Goal: Transaction & Acquisition: Purchase product/service

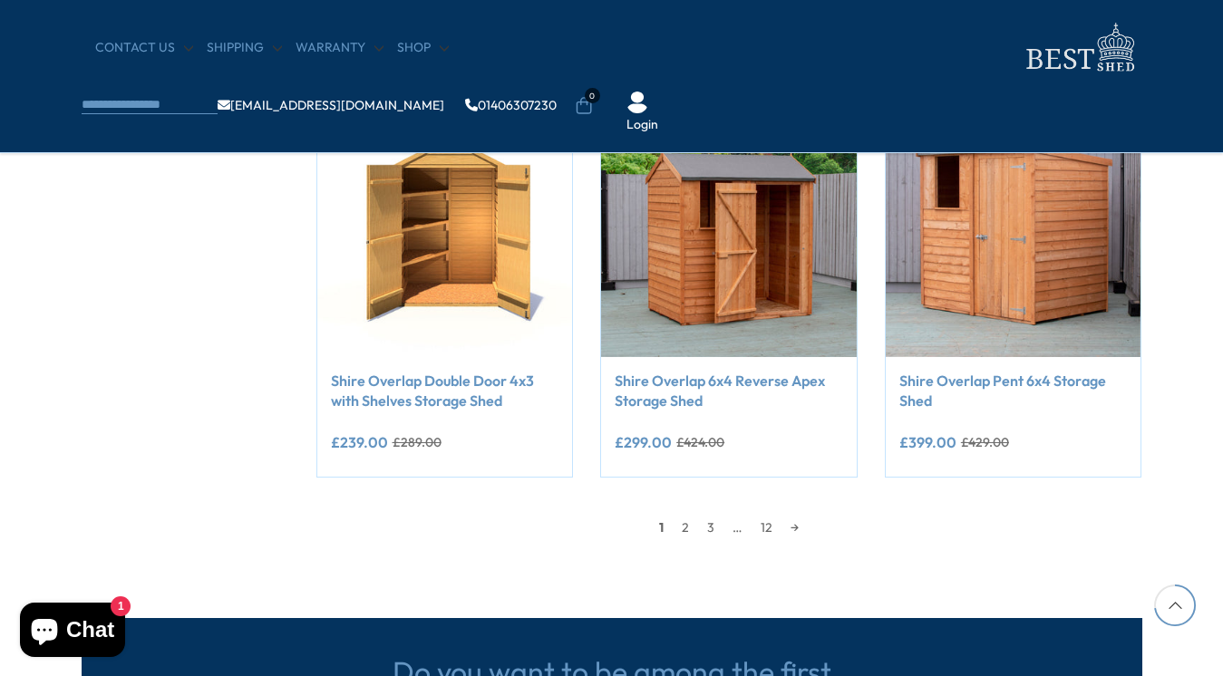
scroll to position [1533, 0]
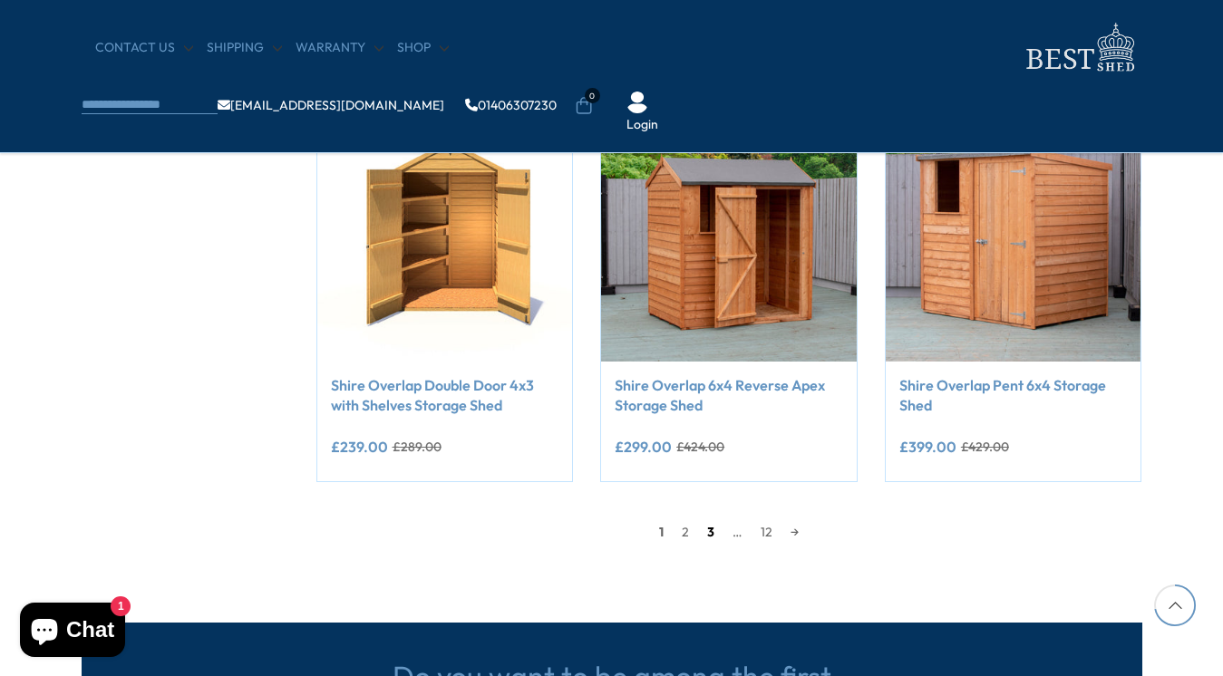
click at [706, 532] on link "3" at bounding box center [710, 531] width 25 height 27
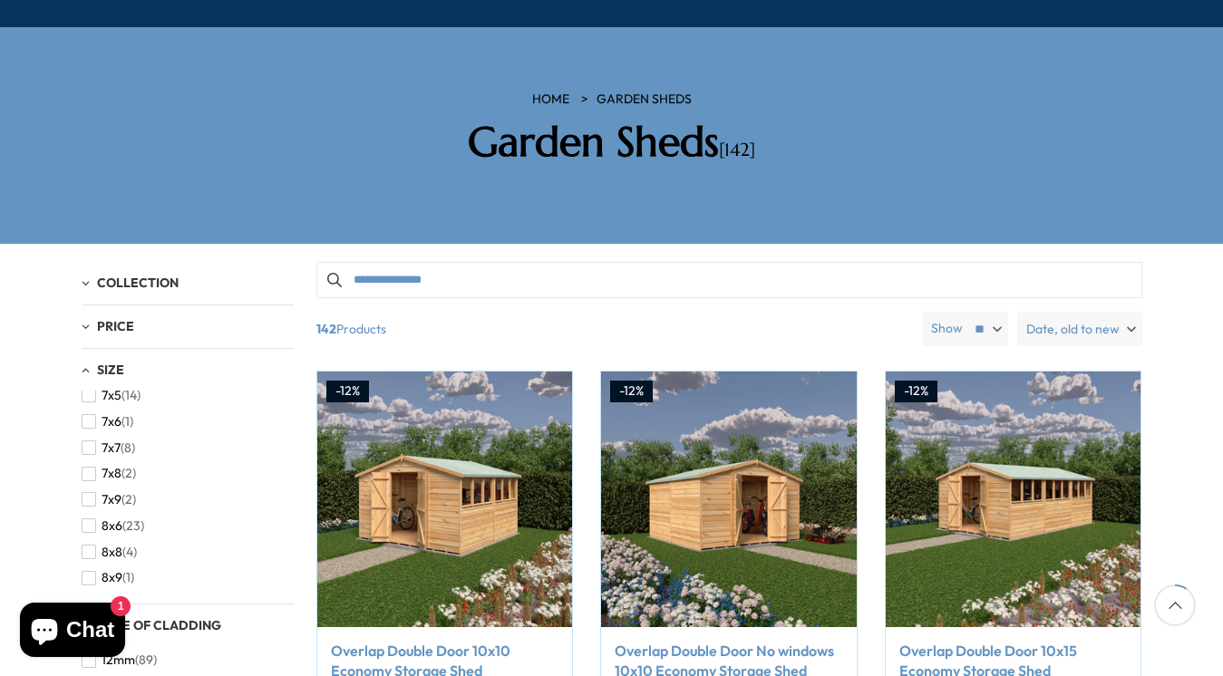
scroll to position [251, 0]
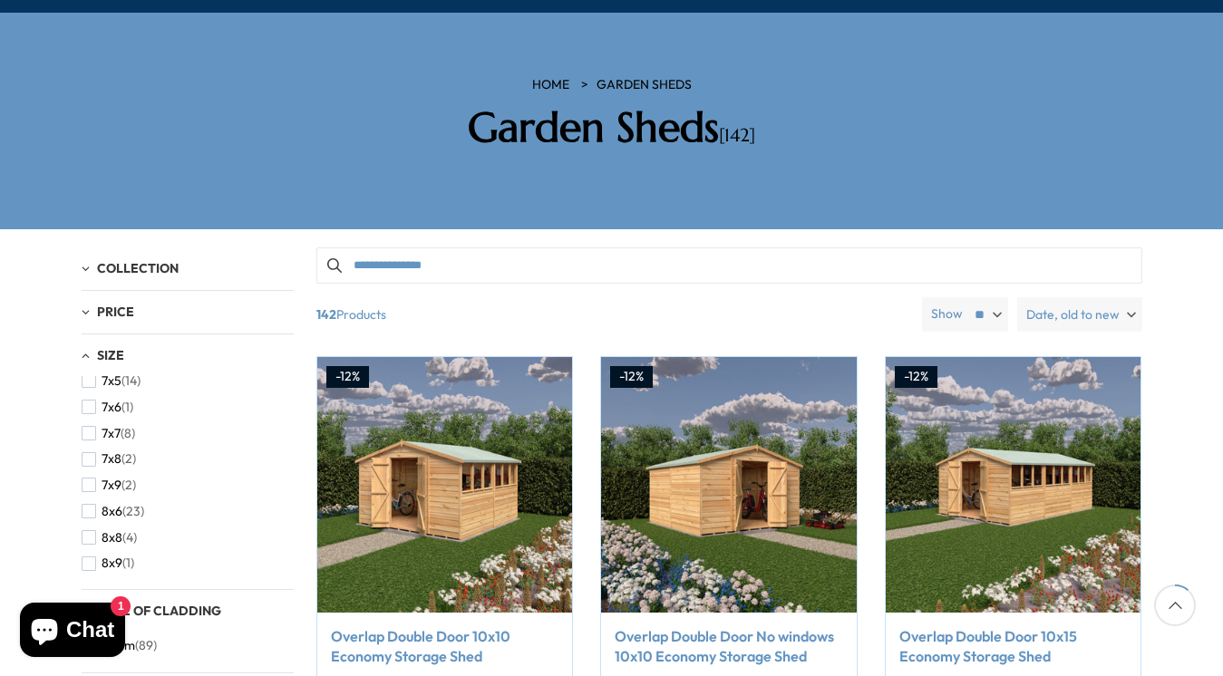
click at [93, 305] on div "Price" at bounding box center [188, 312] width 212 height 15
type input "******"
drag, startPoint x: 286, startPoint y: 325, endPoint x: 120, endPoint y: 330, distance: 166.9
click at [120, 371] on div "Price" at bounding box center [118, 378] width 15 height 15
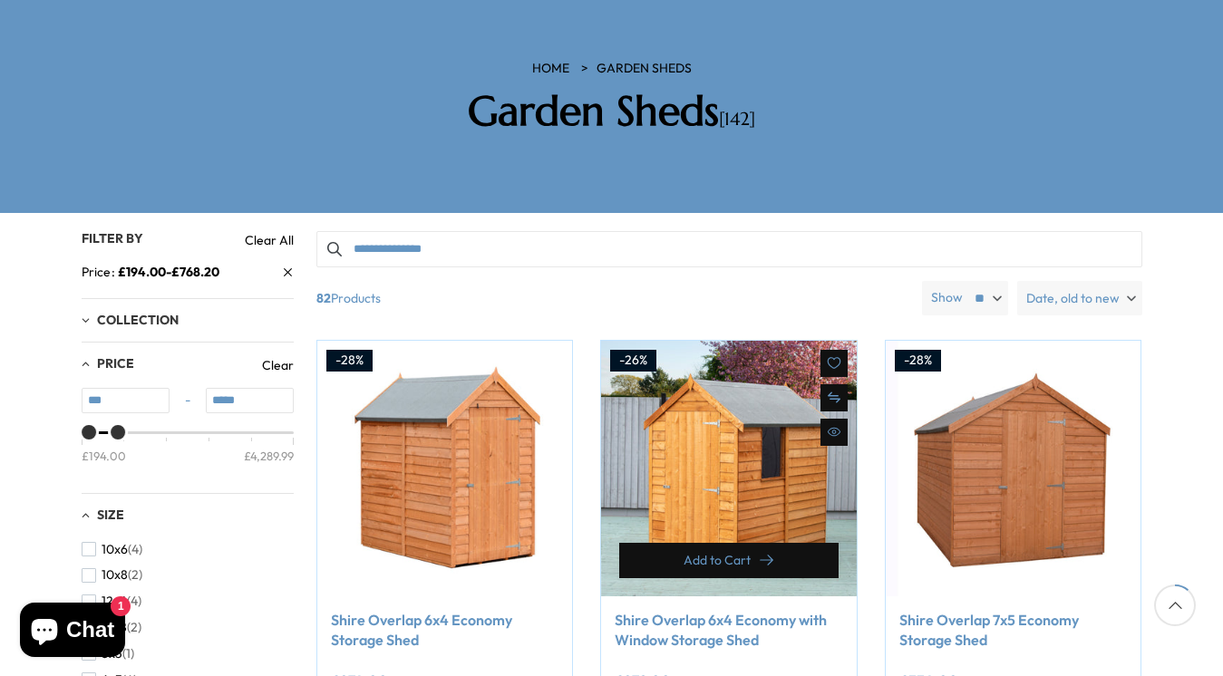
scroll to position [316, 0]
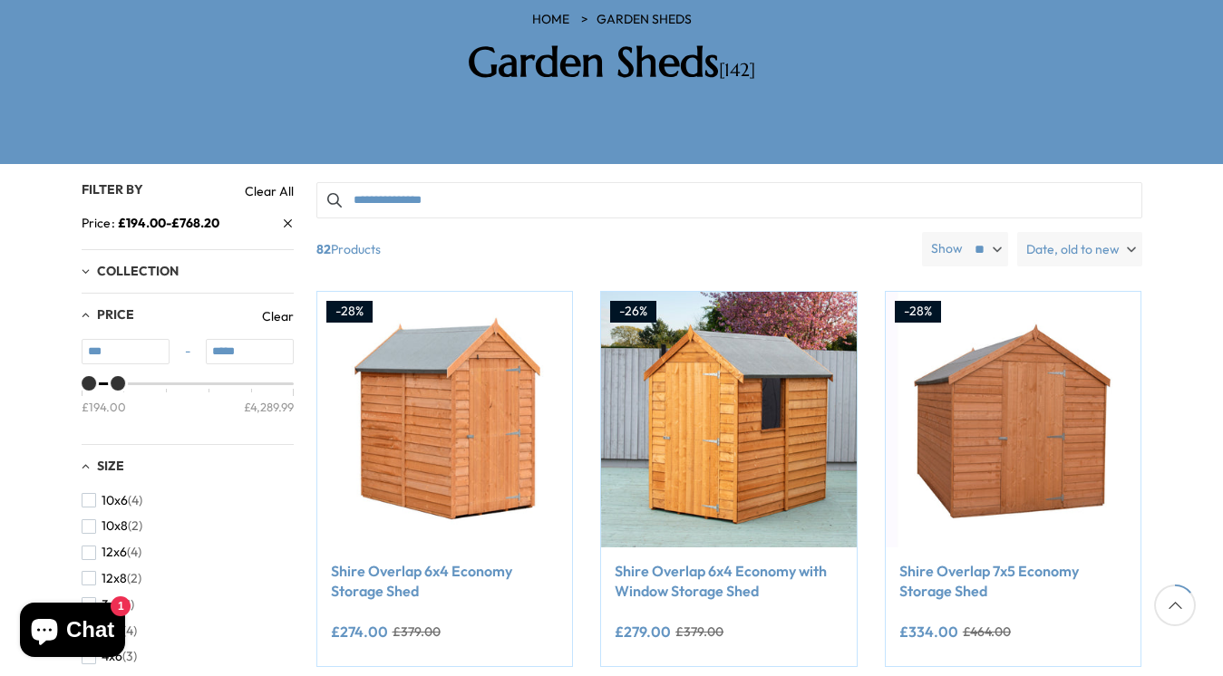
click at [87, 264] on div "Collection" at bounding box center [188, 271] width 212 height 15
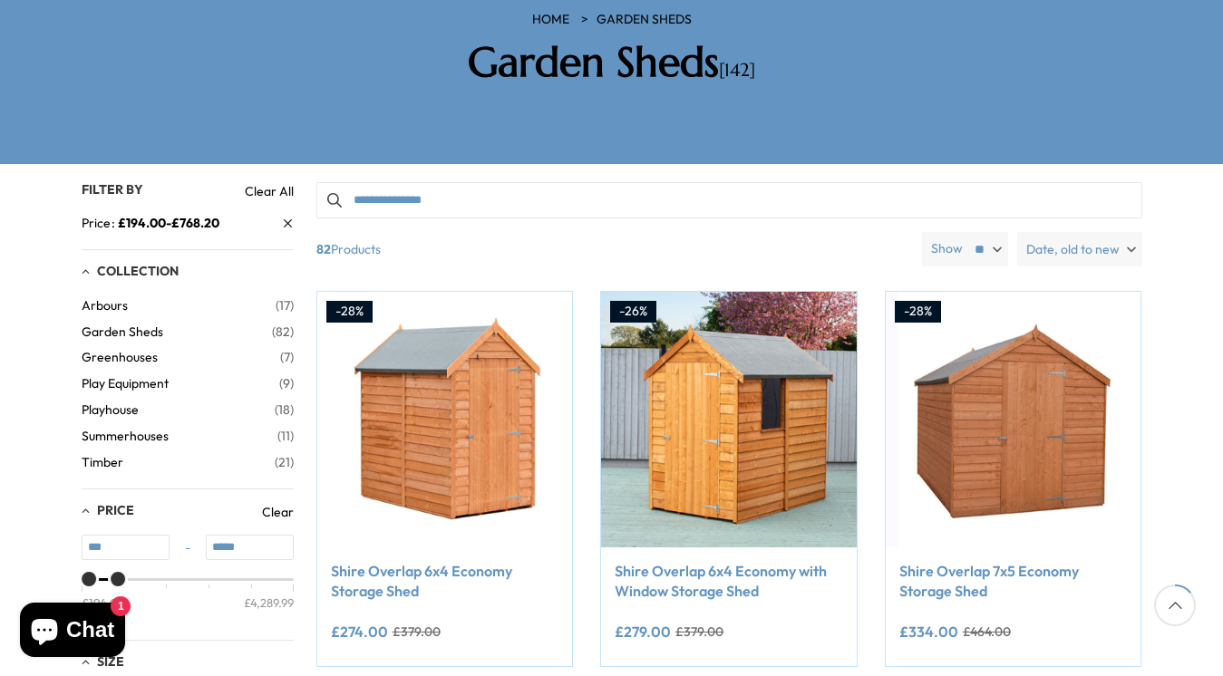
click at [126, 429] on span "Summerhouses" at bounding box center [180, 436] width 196 height 15
